Goal: Book appointment/travel/reservation

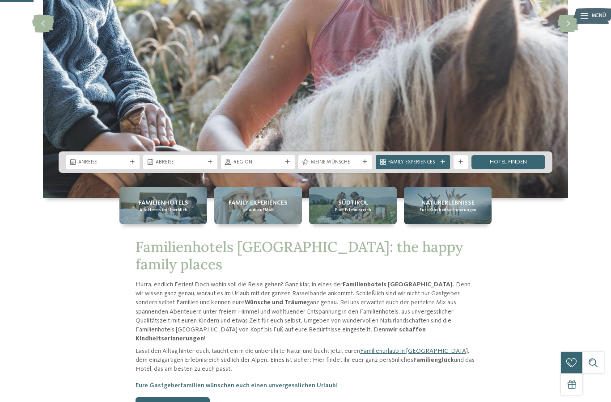
scroll to position [197, 0]
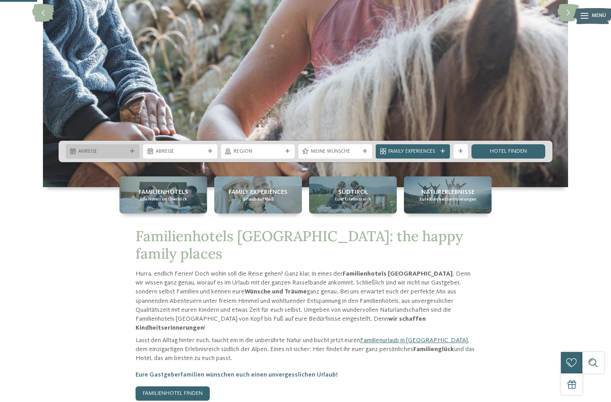
click at [121, 155] on div "Anreise" at bounding box center [102, 152] width 52 height 8
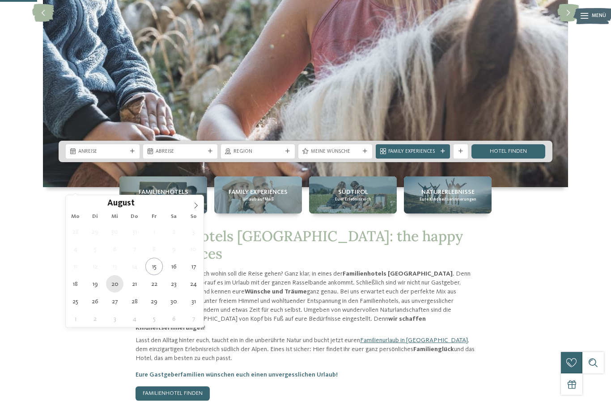
type div "[DATE]"
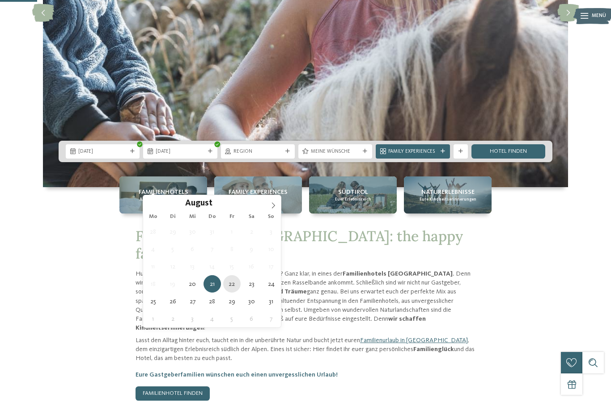
type div "[DATE]"
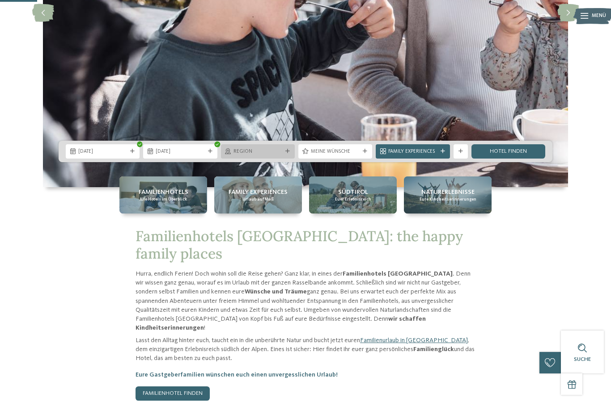
click at [282, 156] on span "Region" at bounding box center [257, 151] width 49 height 7
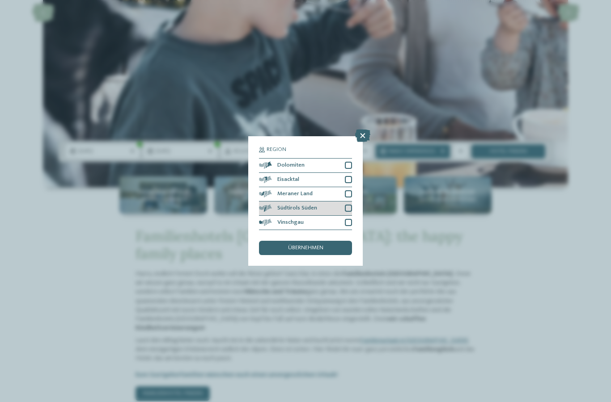
click at [349, 205] on div at bounding box center [348, 208] width 7 height 7
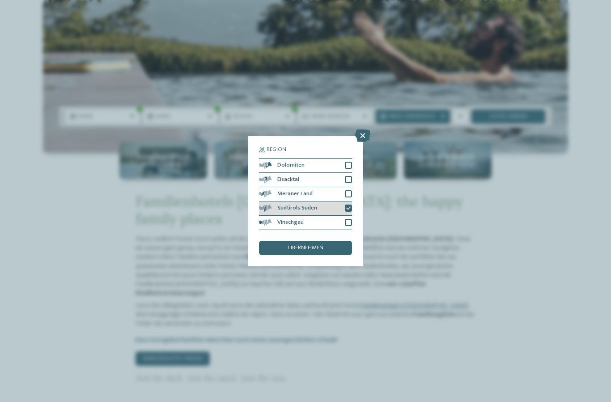
scroll to position [236, 0]
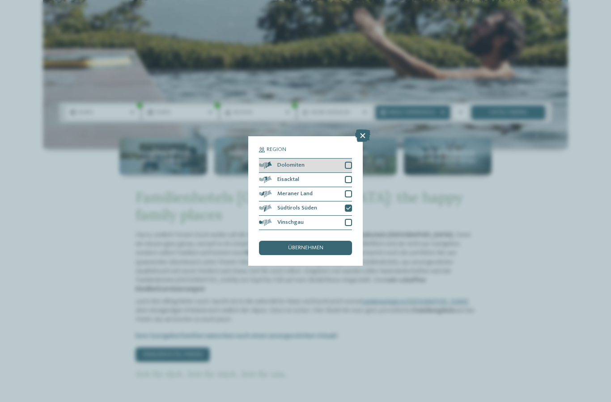
click at [350, 162] on div at bounding box center [348, 165] width 7 height 7
click at [351, 176] on div at bounding box center [348, 179] width 7 height 7
click at [348, 190] on div at bounding box center [348, 193] width 7 height 7
click at [321, 245] on span "übernehmen" at bounding box center [305, 248] width 35 height 6
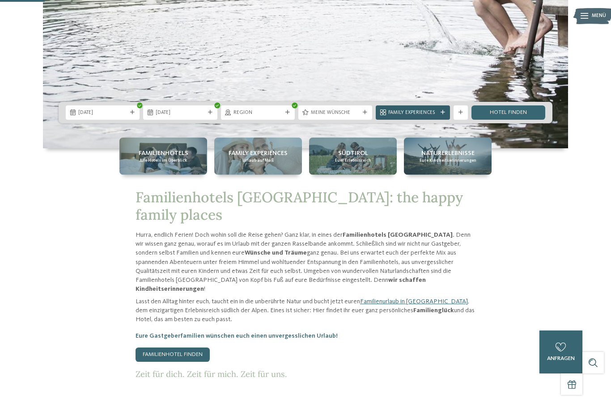
click at [424, 117] on span "Family Experiences" at bounding box center [412, 113] width 49 height 7
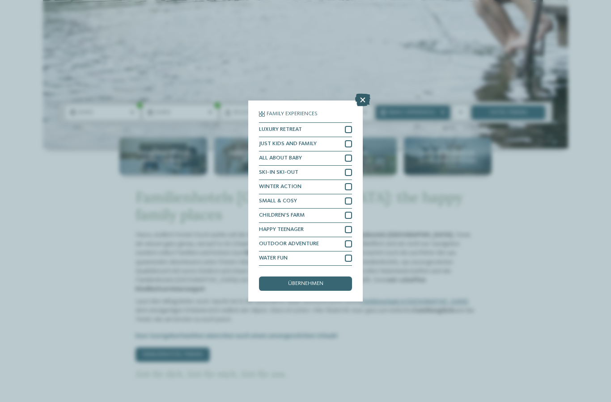
click at [361, 94] on icon at bounding box center [362, 100] width 15 height 13
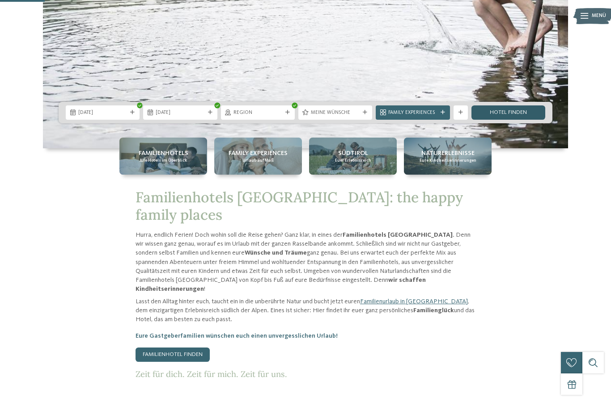
click at [527, 120] on link "Hotel finden" at bounding box center [508, 112] width 74 height 14
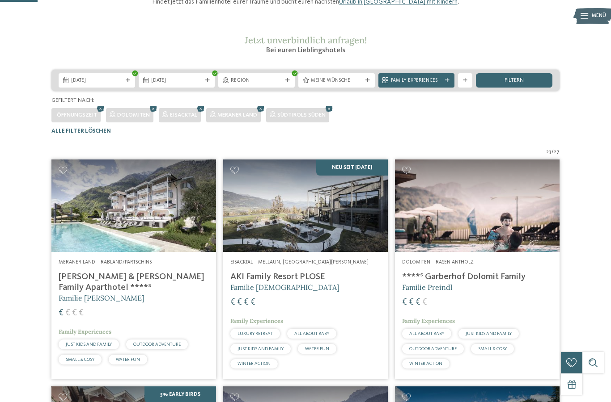
scroll to position [93, 0]
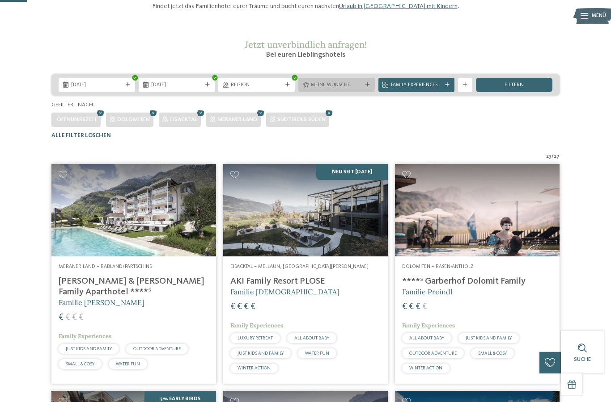
click at [356, 89] on span "Meine Wünsche" at bounding box center [336, 85] width 51 height 7
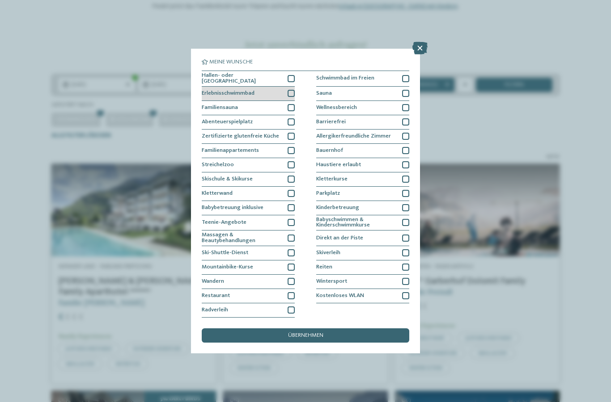
click at [291, 90] on div at bounding box center [290, 93] width 7 height 7
click at [391, 329] on div "übernehmen" at bounding box center [305, 336] width 207 height 14
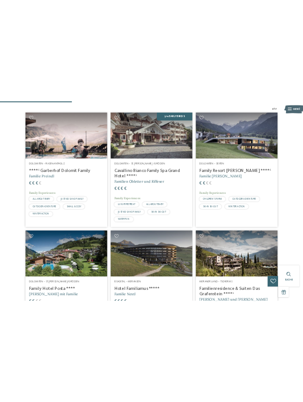
scroll to position [232, 0]
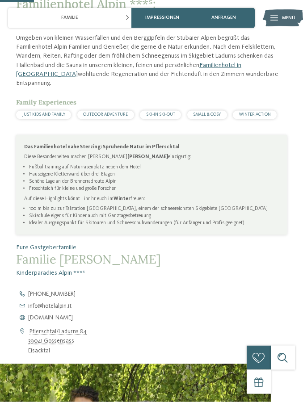
scroll to position [335, 0]
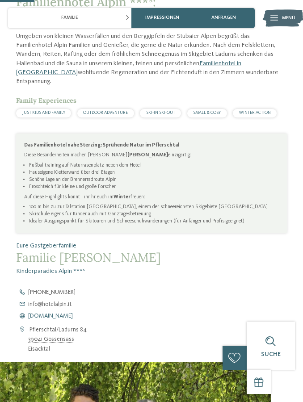
click at [60, 313] on span "[DOMAIN_NAME]" at bounding box center [50, 316] width 45 height 6
